Goal: Navigation & Orientation: Find specific page/section

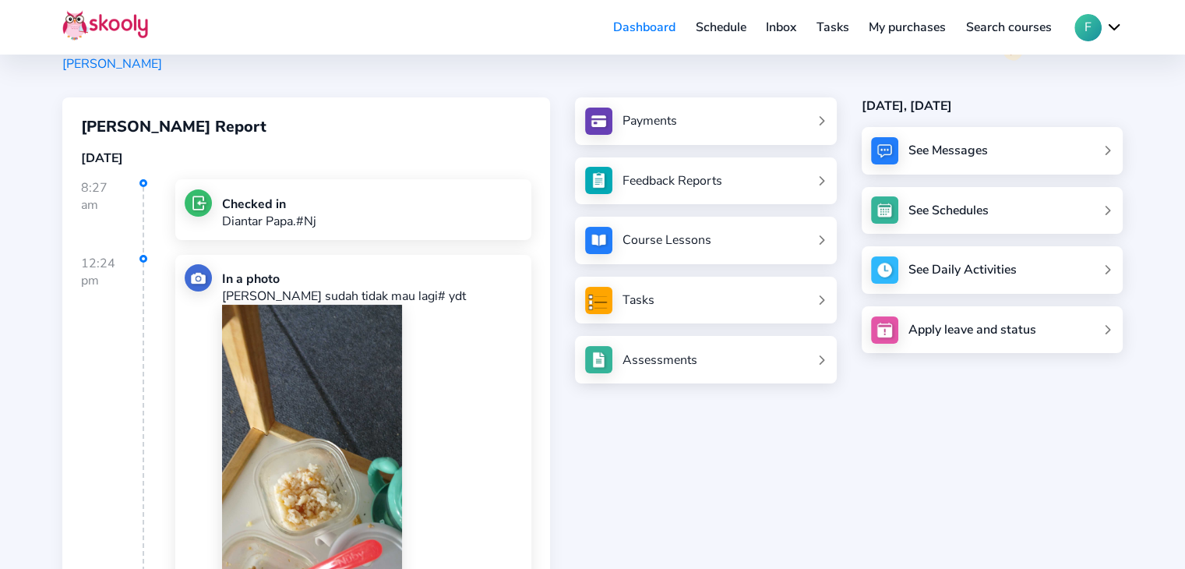
scroll to position [322, 0]
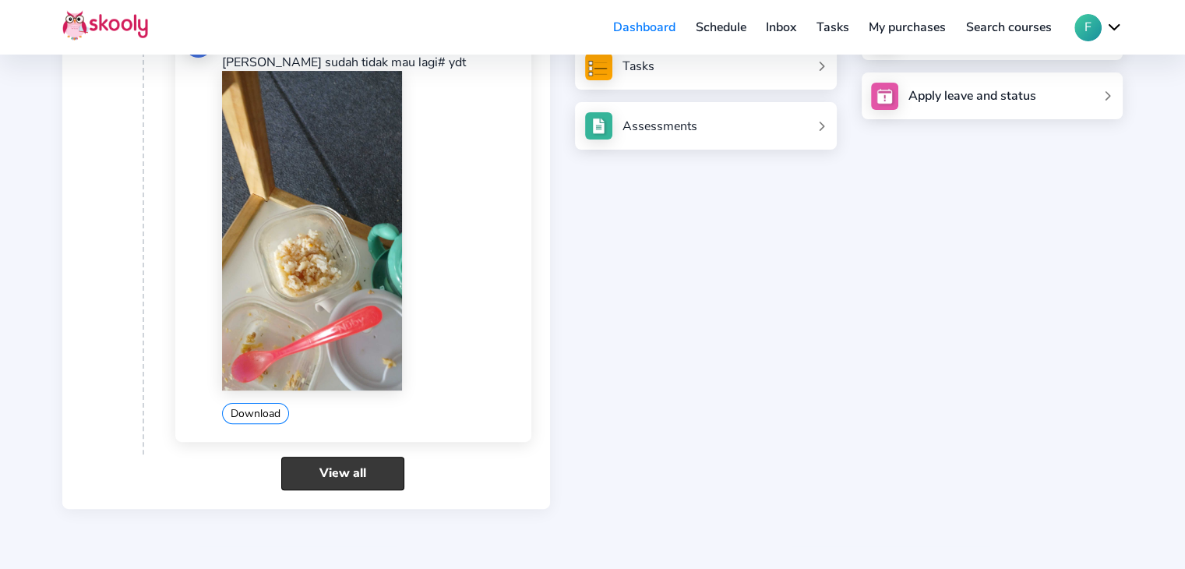
click at [334, 468] on link "View all" at bounding box center [342, 474] width 123 height 34
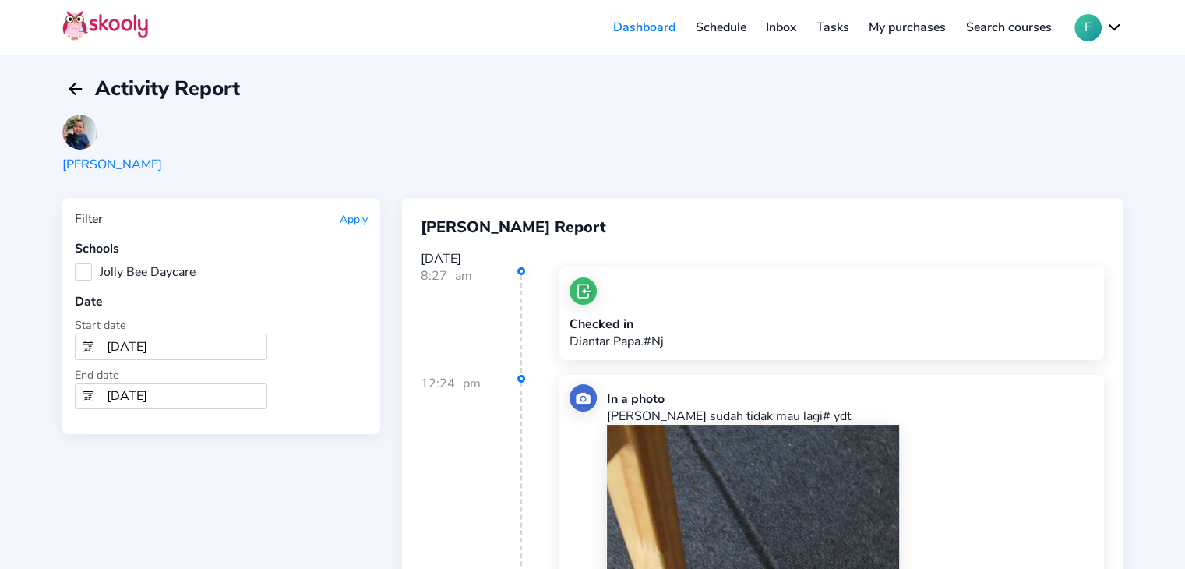
click at [796, 31] on link "Inbox" at bounding box center [781, 27] width 51 height 25
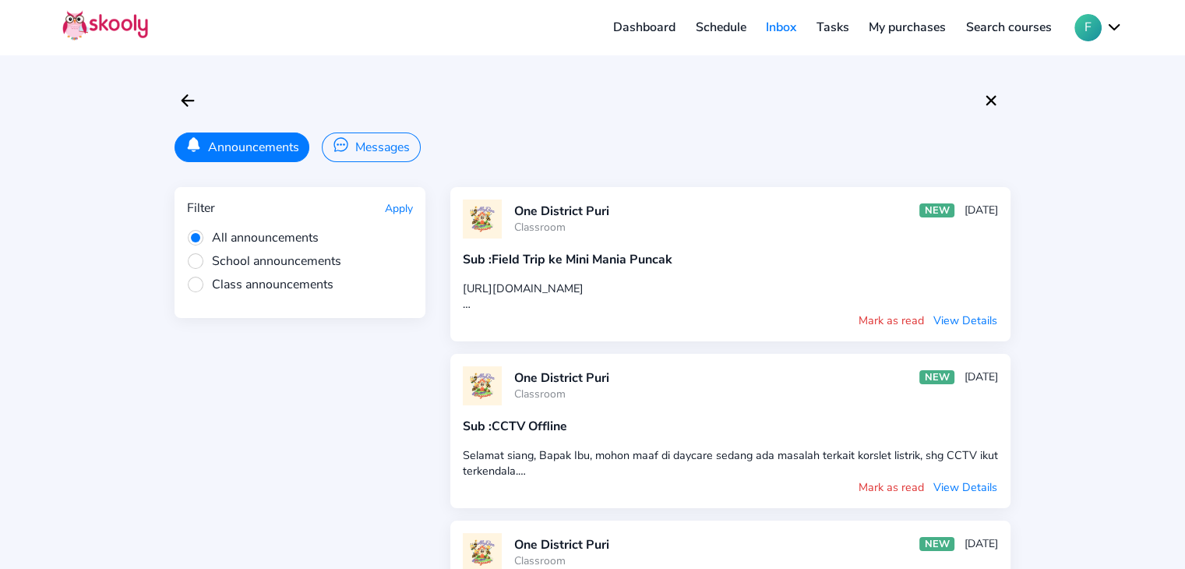
click at [376, 148] on button "Messages" at bounding box center [371, 147] width 98 height 30
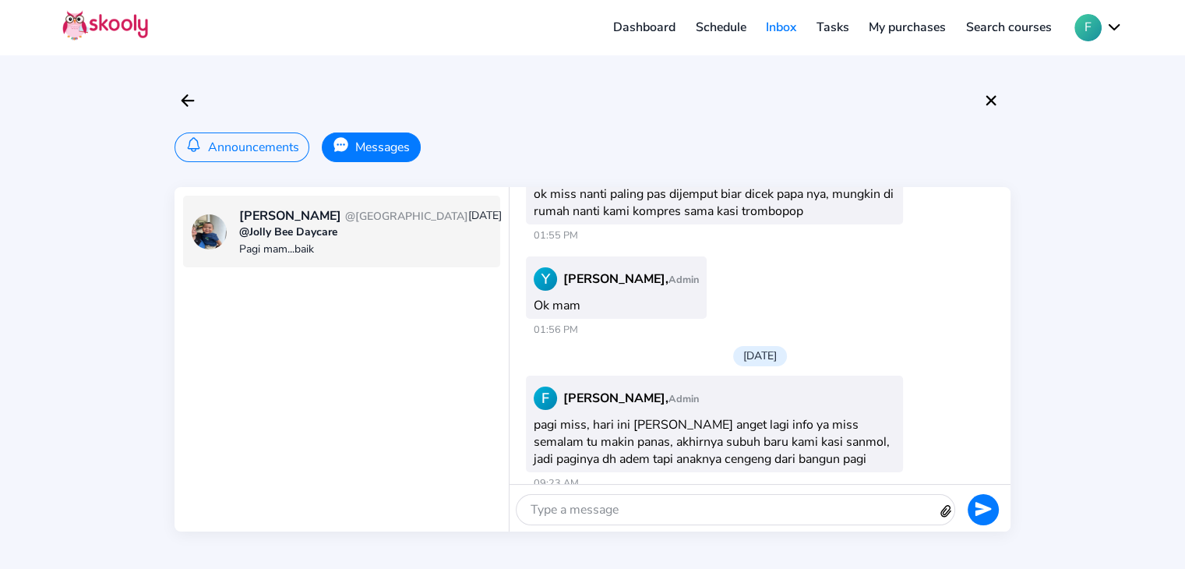
scroll to position [2437, 0]
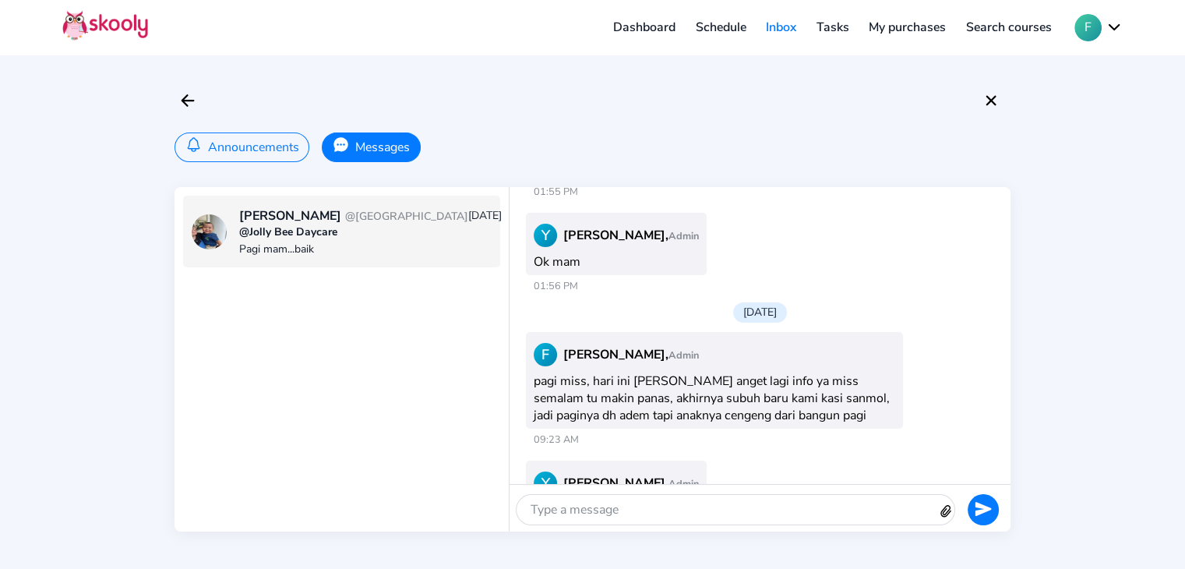
click at [630, 32] on link "Dashboard" at bounding box center [644, 27] width 83 height 25
